Goal: Navigation & Orientation: Find specific page/section

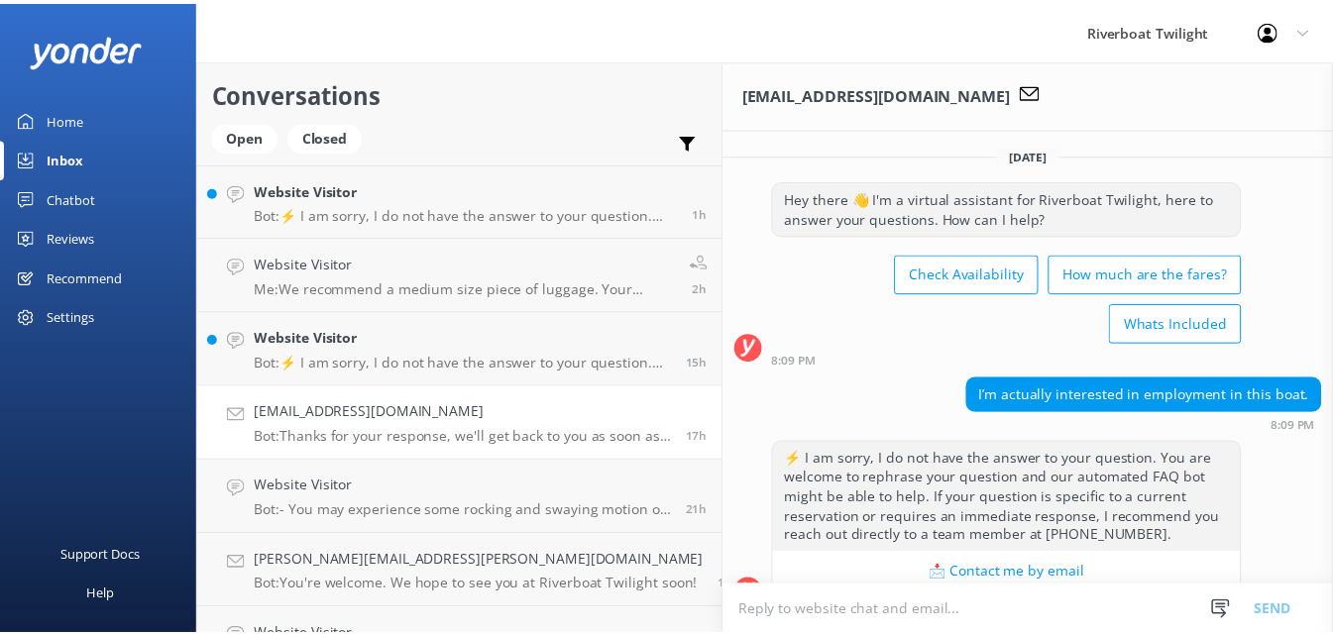
scroll to position [231, 0]
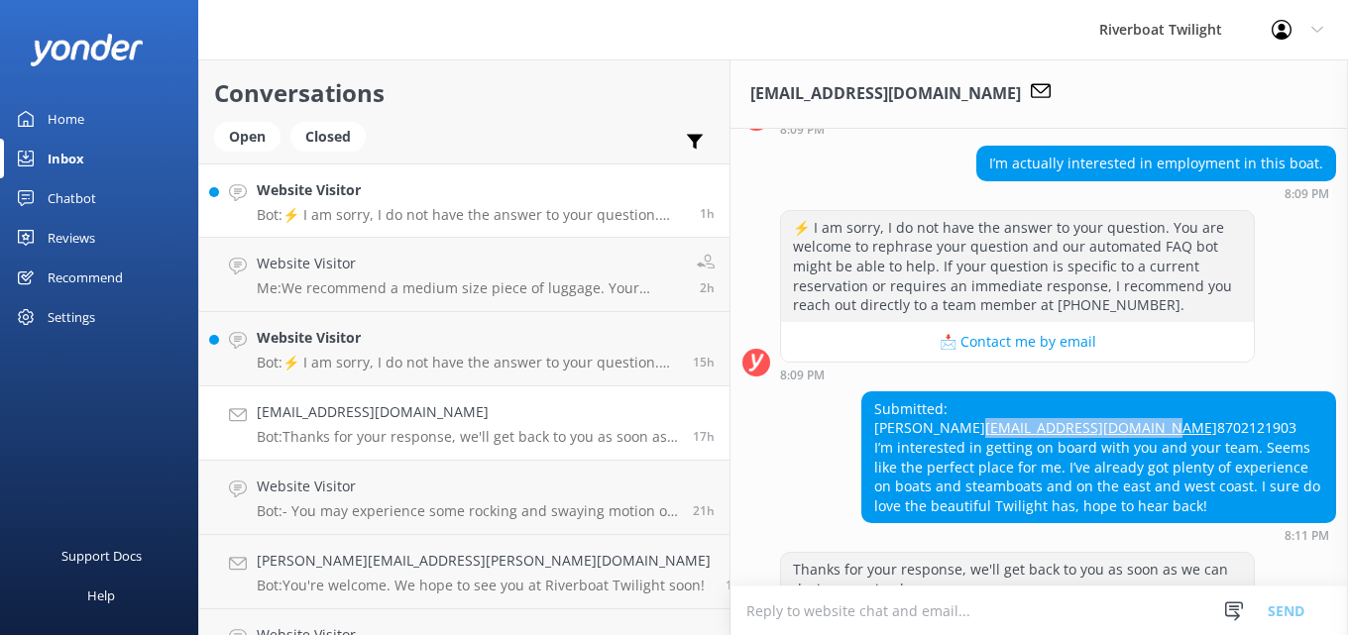
click at [390, 199] on h4 "Website Visitor" at bounding box center [471, 190] width 428 height 22
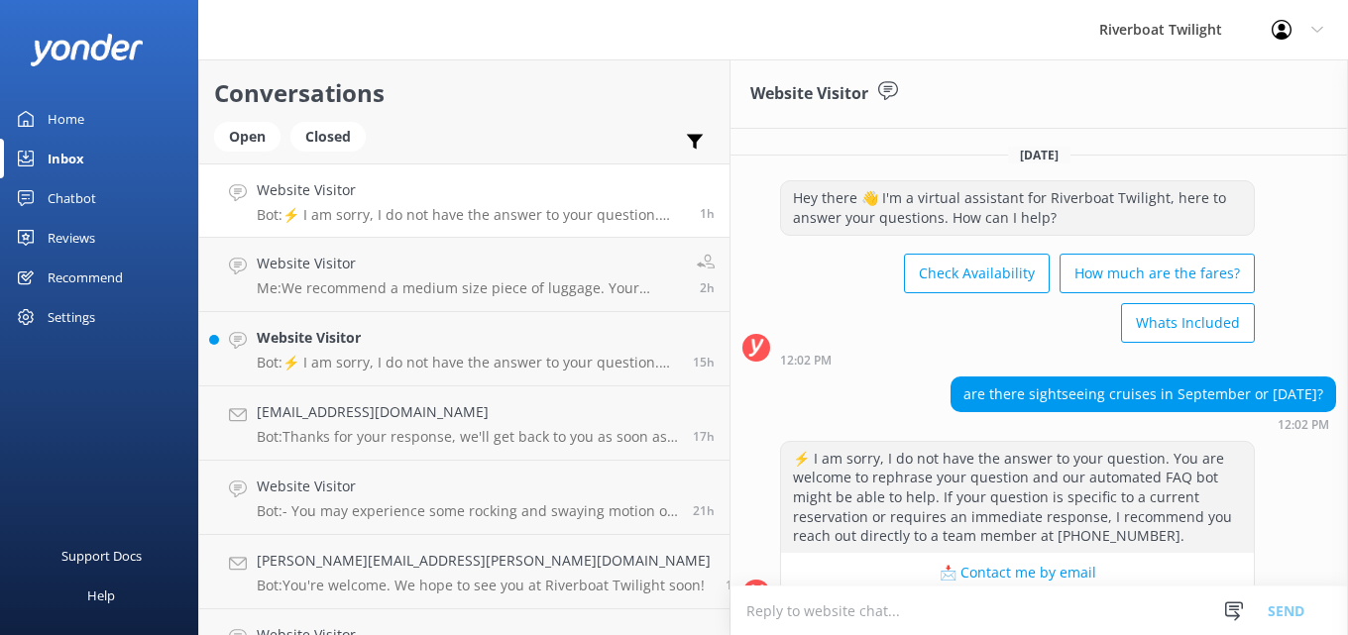
click at [76, 118] on div "Home" at bounding box center [66, 119] width 37 height 40
